Goal: Transaction & Acquisition: Purchase product/service

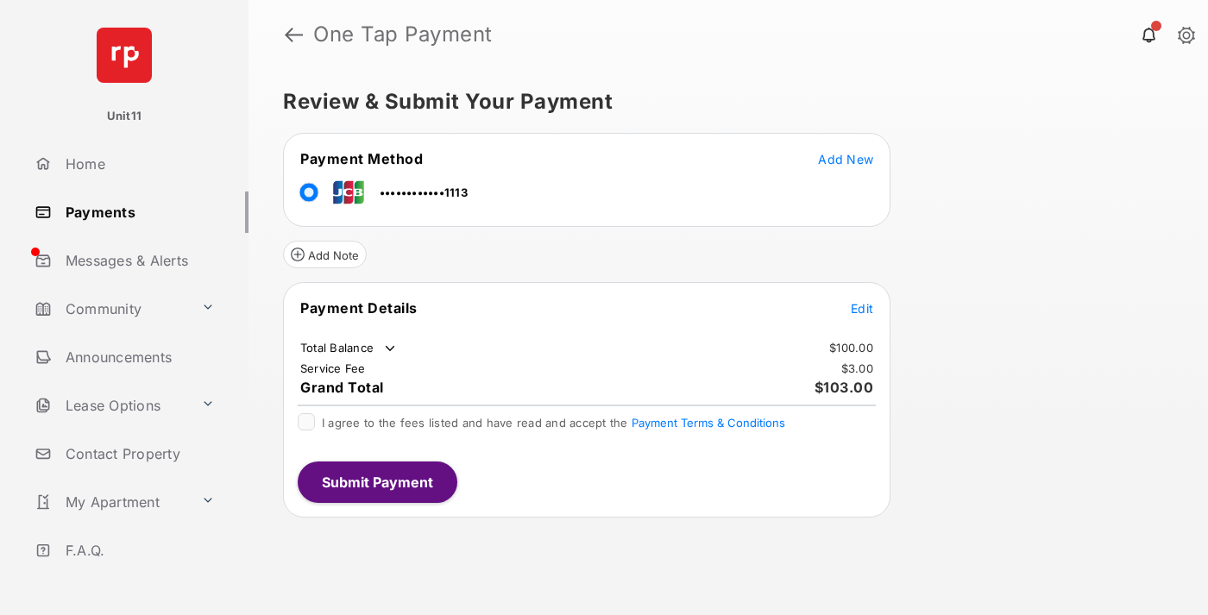
click at [862, 308] on span "Edit" at bounding box center [862, 308] width 22 height 15
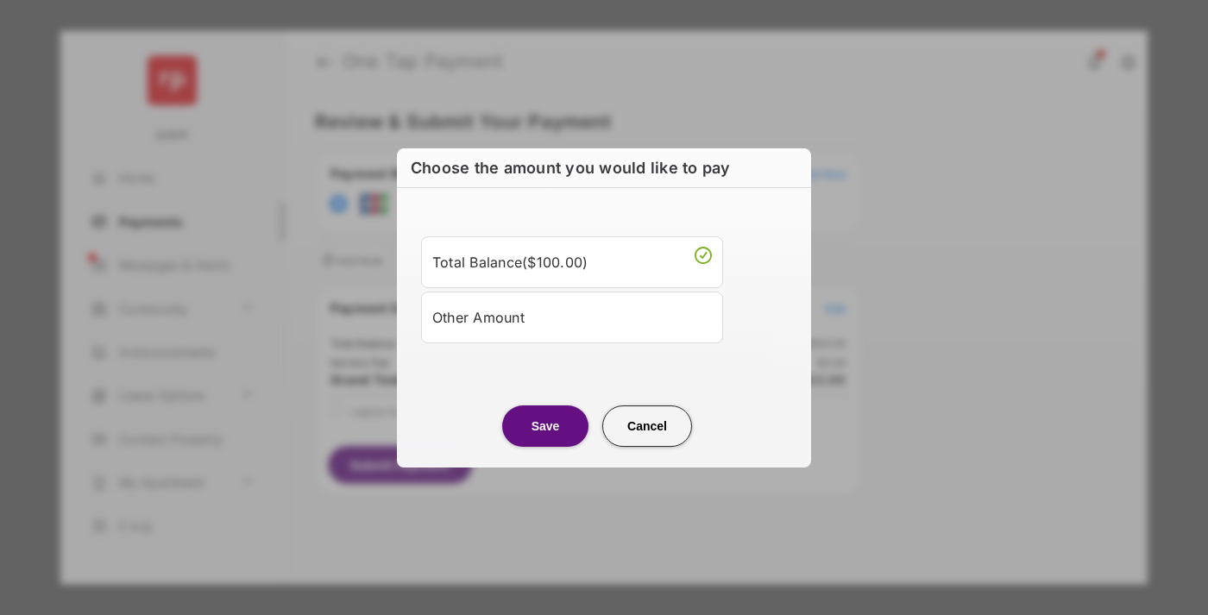
click at [572, 317] on div "Other Amount" at bounding box center [572, 317] width 280 height 29
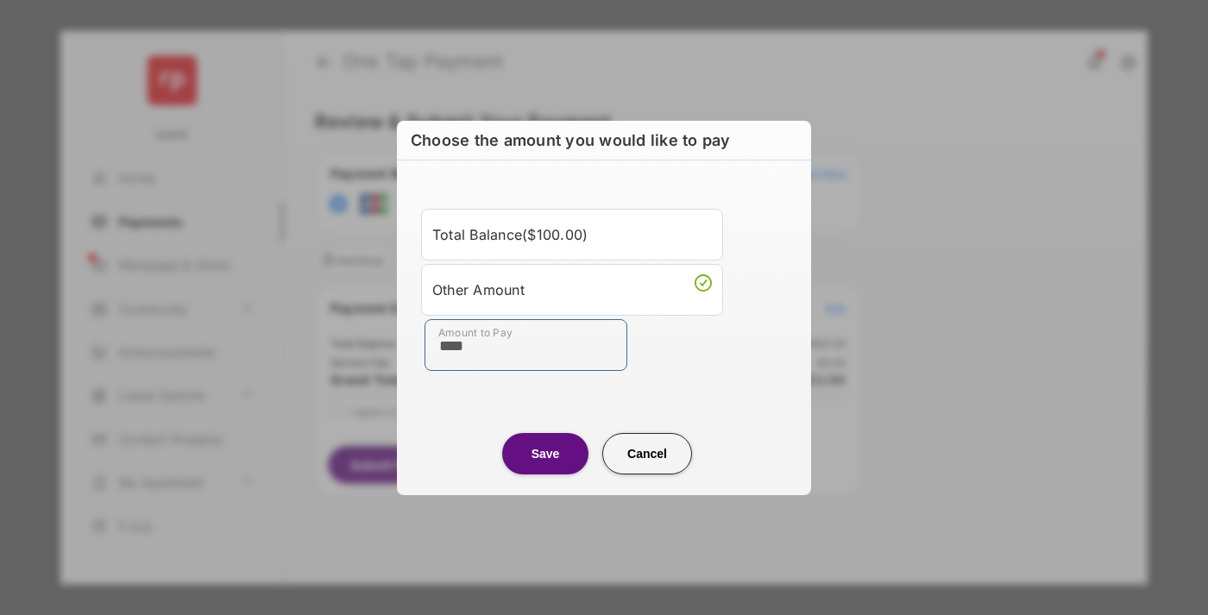
type input "****"
click at [545, 453] on button "Save" at bounding box center [545, 453] width 86 height 41
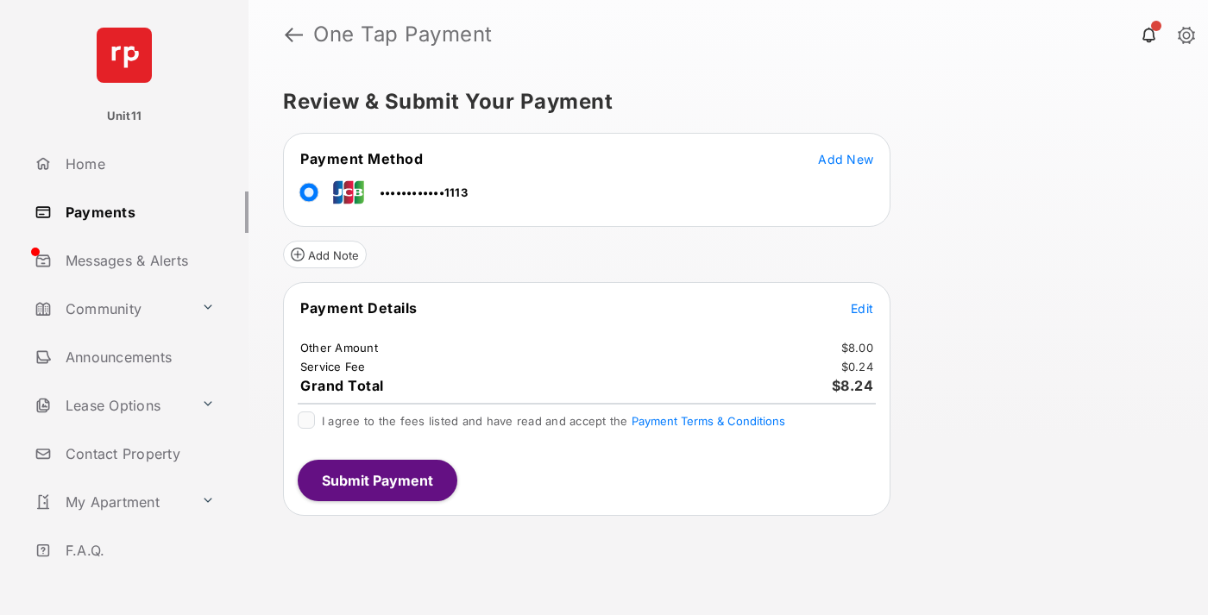
click at [862, 308] on span "Edit" at bounding box center [862, 308] width 22 height 15
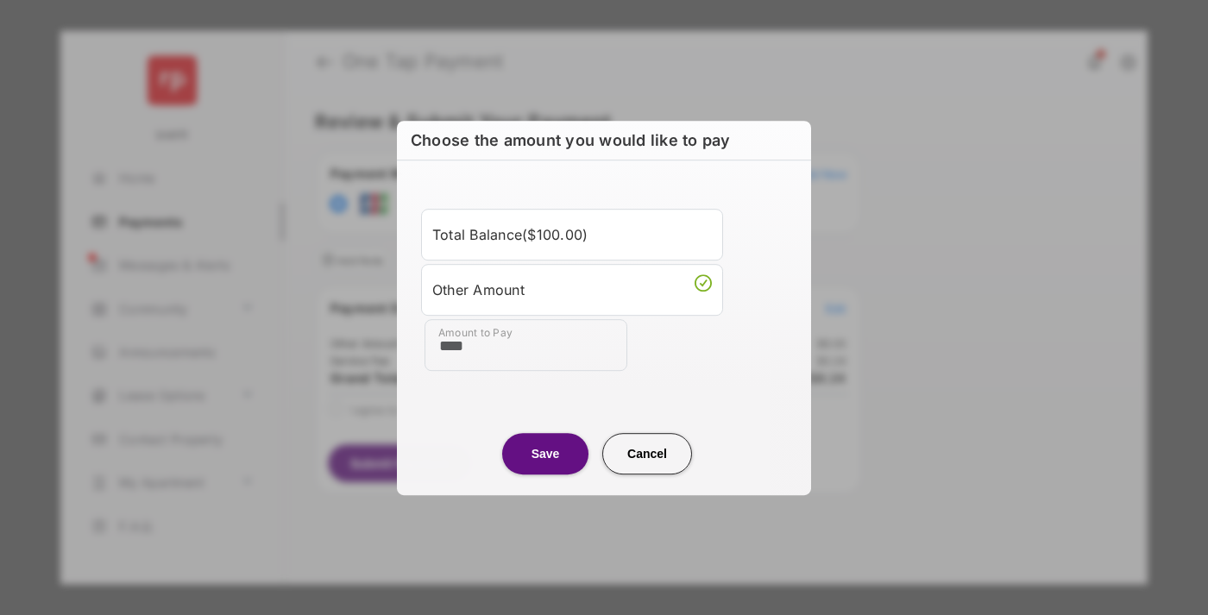
click at [545, 453] on button "Save" at bounding box center [545, 453] width 86 height 41
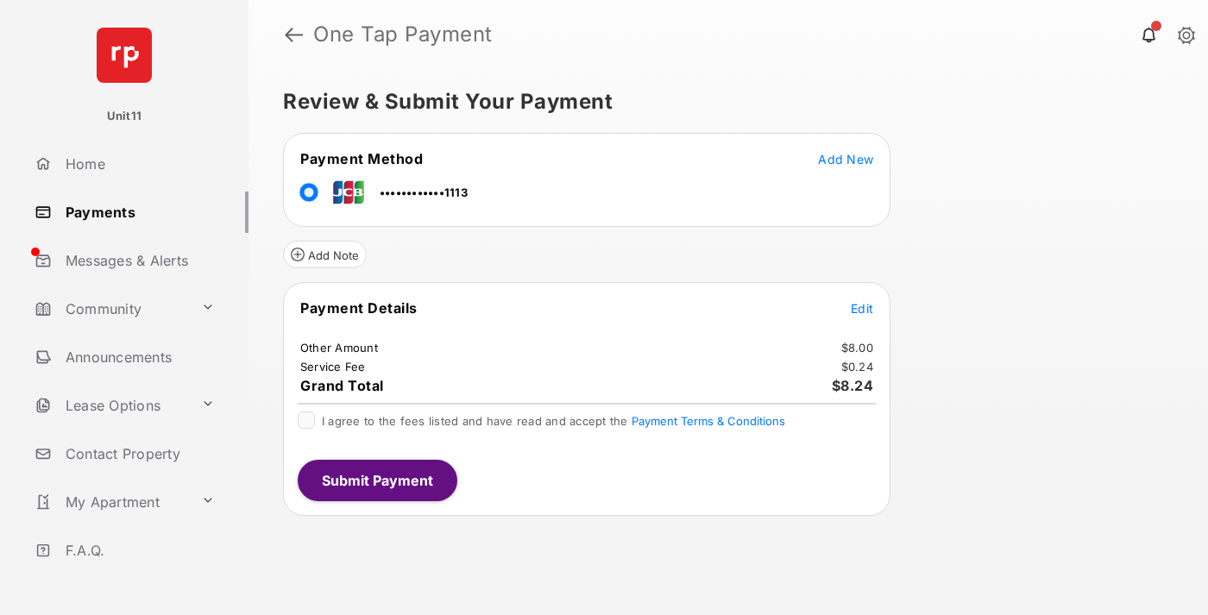
click at [376, 480] on button "Submit Payment" at bounding box center [378, 480] width 160 height 41
